Goal: Find specific page/section: Find specific page/section

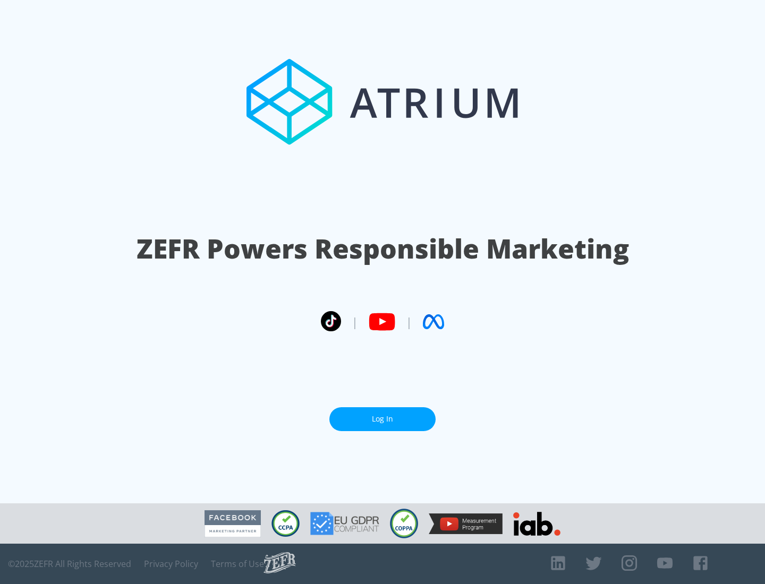
click at [383, 415] on link "Log In" at bounding box center [382, 420] width 106 height 24
